Goal: Task Accomplishment & Management: Manage account settings

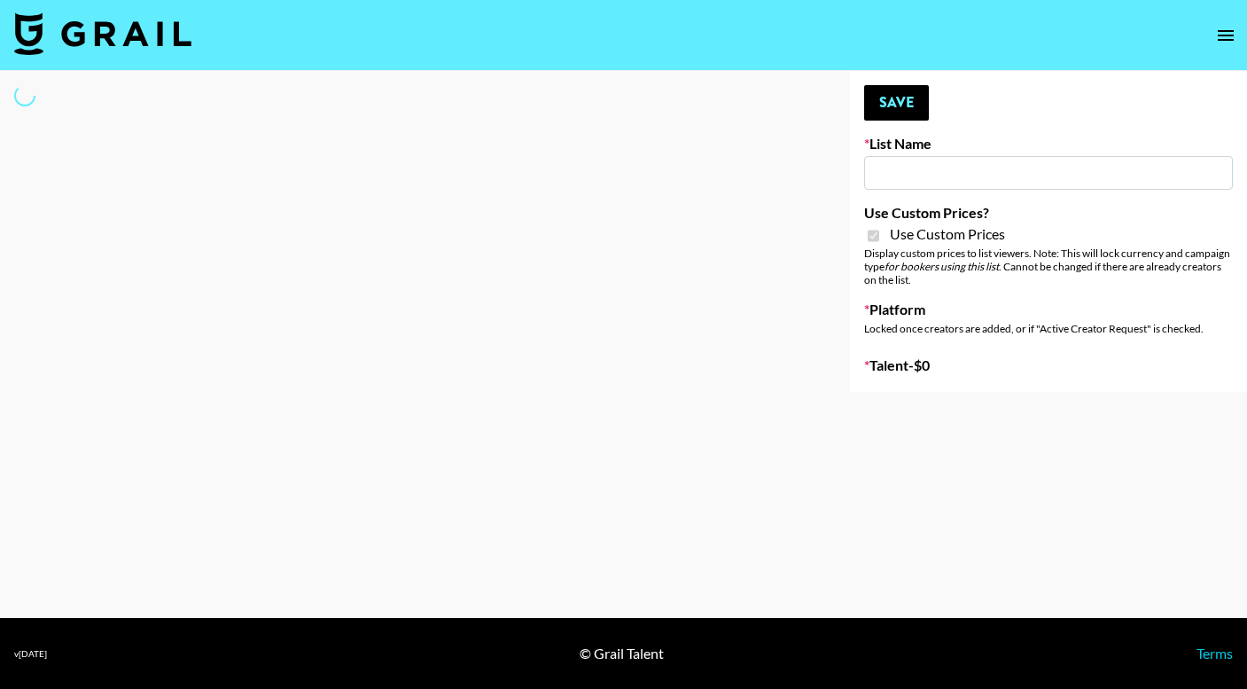
type input "Luckin - TT"
checkbox input "true"
select select "Brand"
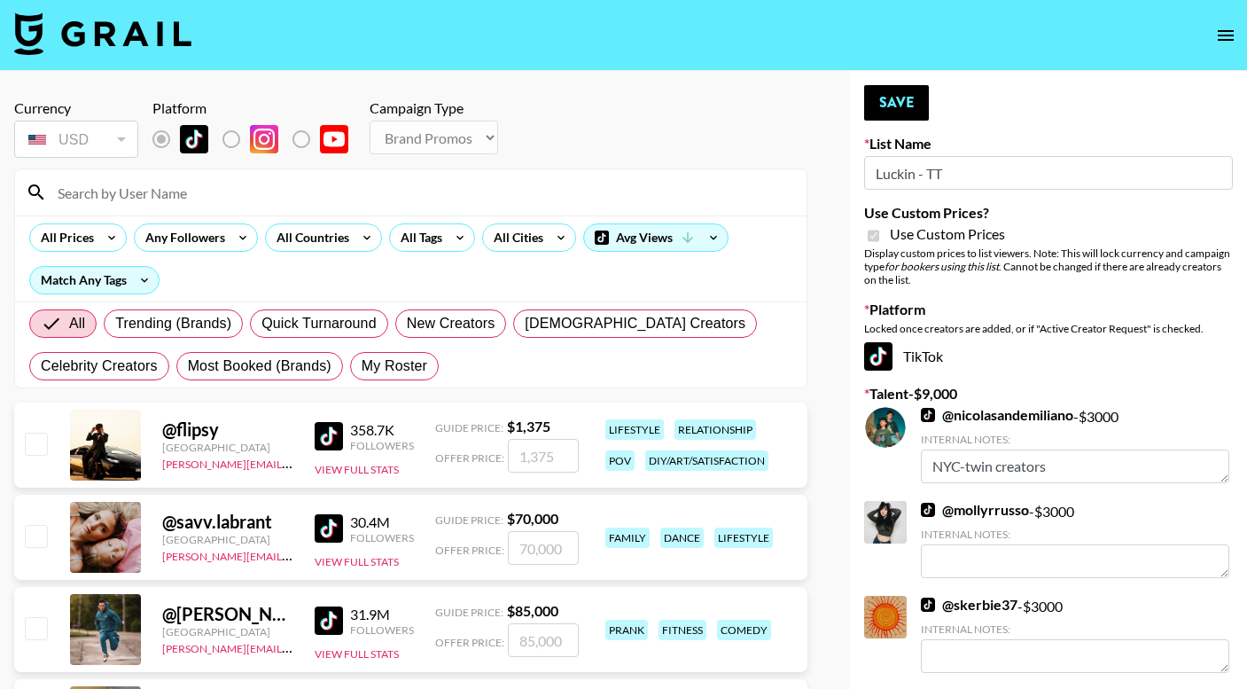
click at [188, 195] on input at bounding box center [421, 192] width 749 height 28
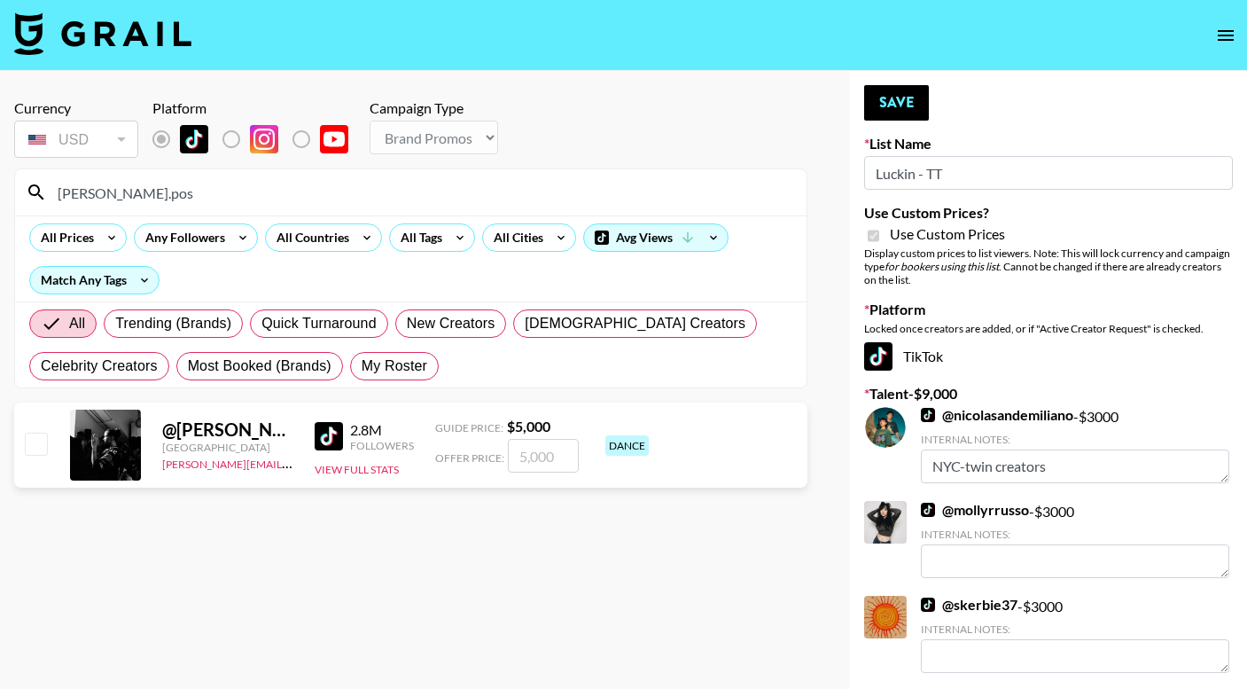
type input "[PERSON_NAME].pos"
click at [536, 455] on input "number" at bounding box center [543, 456] width 71 height 34
checkbox input "true"
type input "3000"
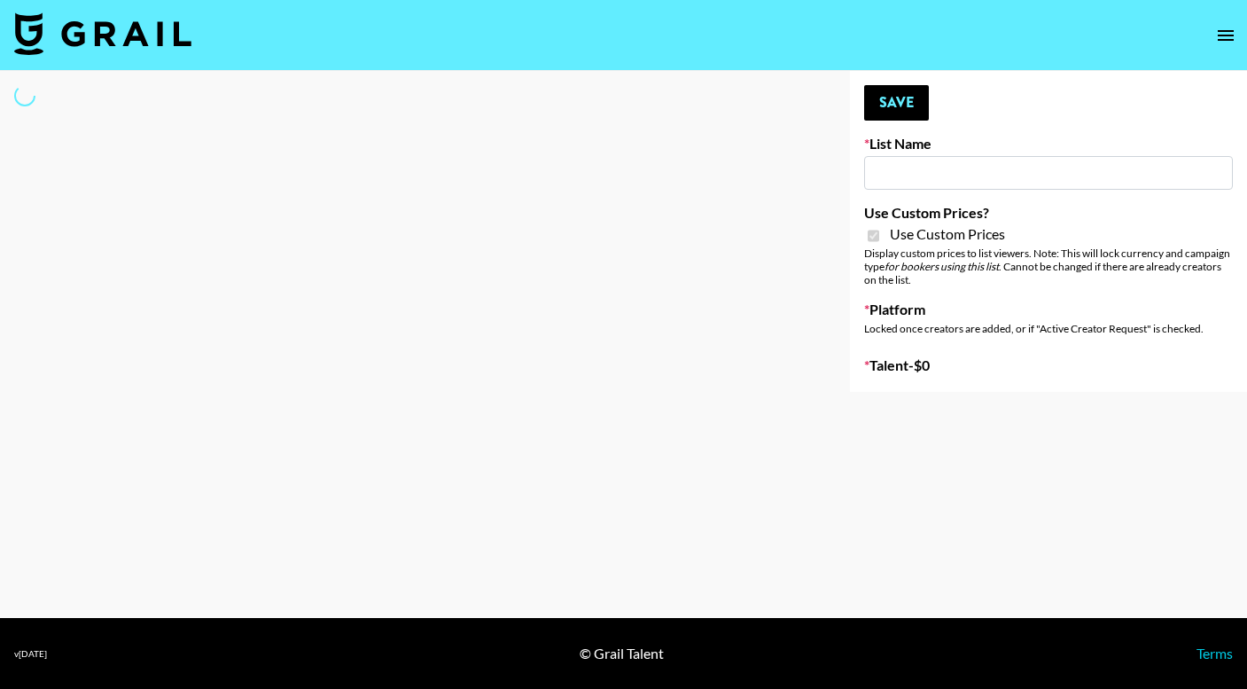
select select "Brand"
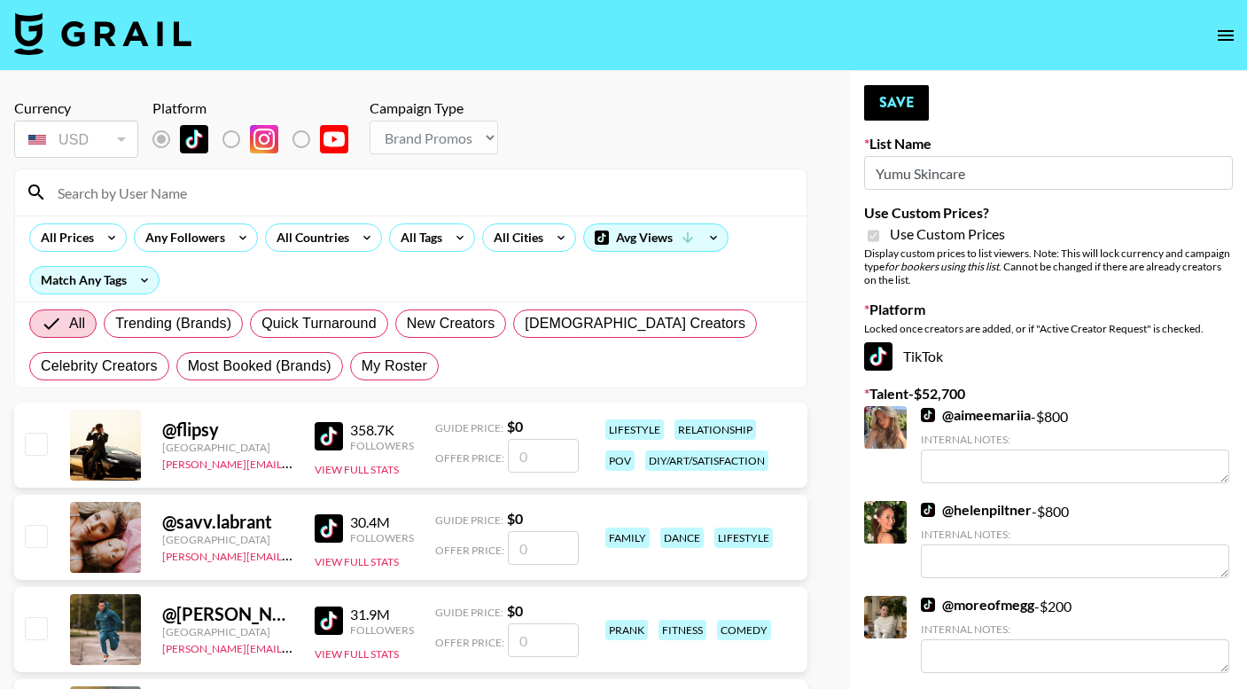
type input "Yumu Skincare"
checkbox input "true"
click at [368, 193] on input at bounding box center [421, 192] width 749 height 28
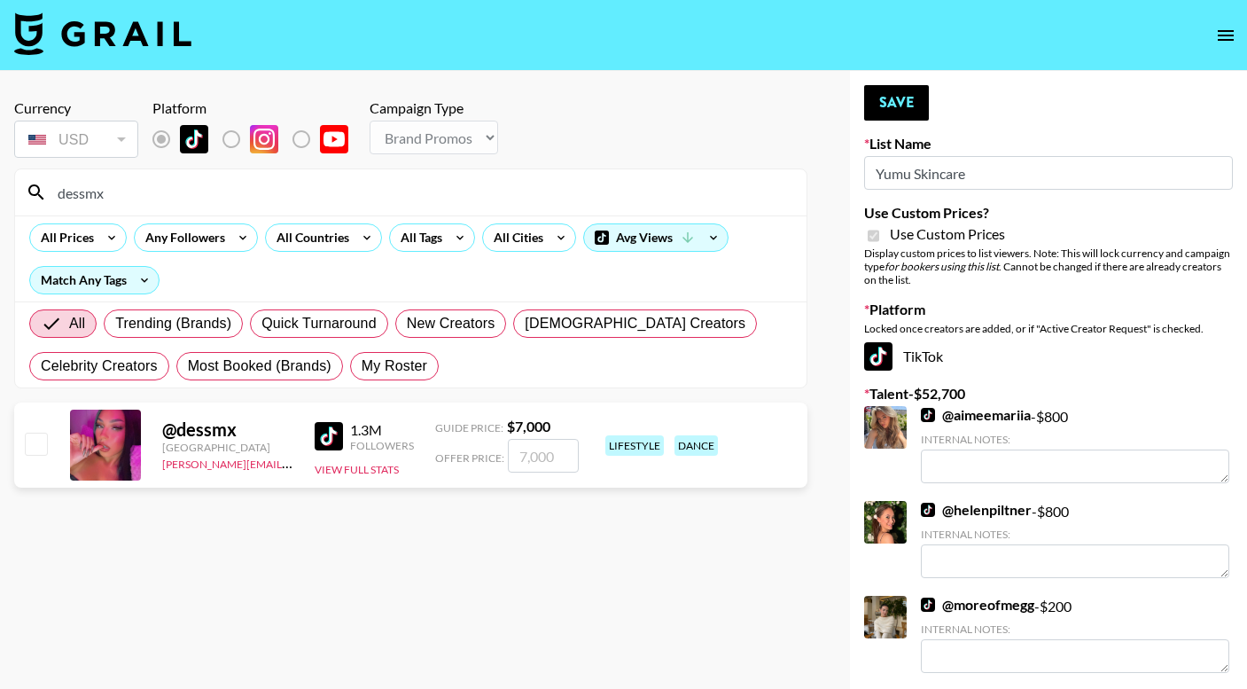
type input "dessmx"
click at [27, 447] on input "checkbox" at bounding box center [35, 442] width 21 height 21
checkbox input "true"
type input "7000"
click at [182, 196] on input "dessmx" at bounding box center [421, 192] width 749 height 28
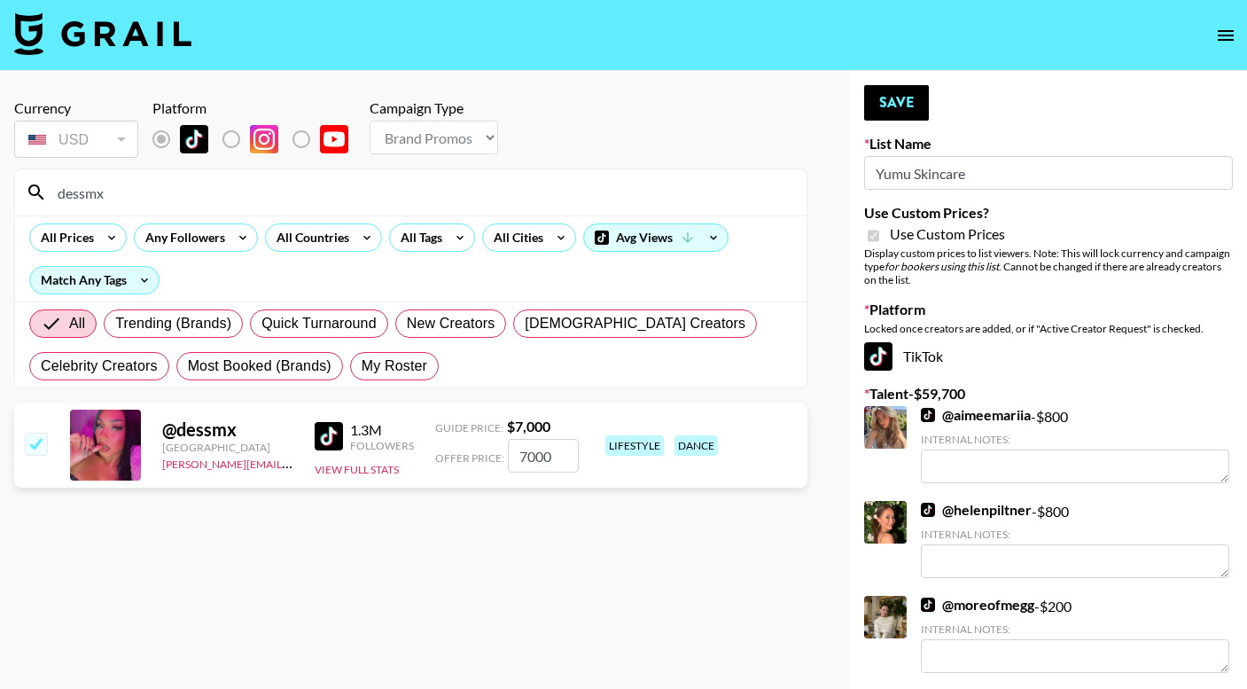
click at [182, 196] on input "dessmx" at bounding box center [421, 192] width 749 height 28
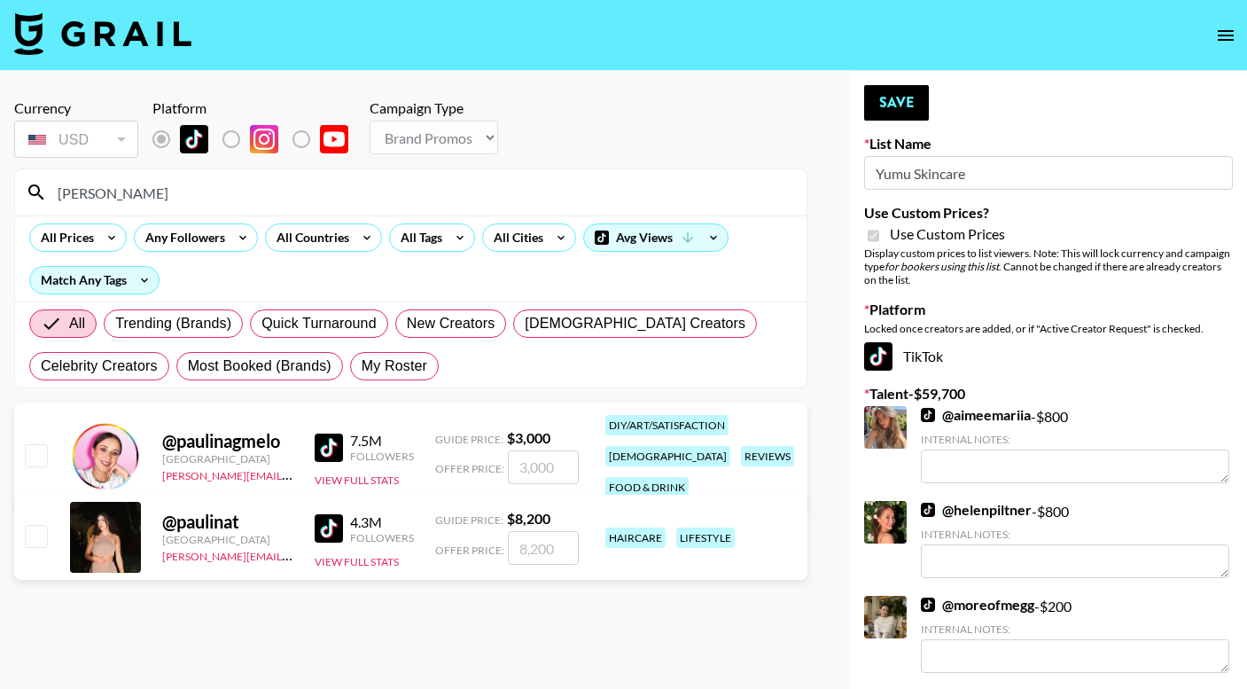
type input "[PERSON_NAME]"
click at [520, 545] on input "number" at bounding box center [543, 548] width 71 height 34
checkbox input "true"
type input "7500"
click at [892, 105] on button "Save" at bounding box center [896, 102] width 65 height 35
